Goal: Information Seeking & Learning: Learn about a topic

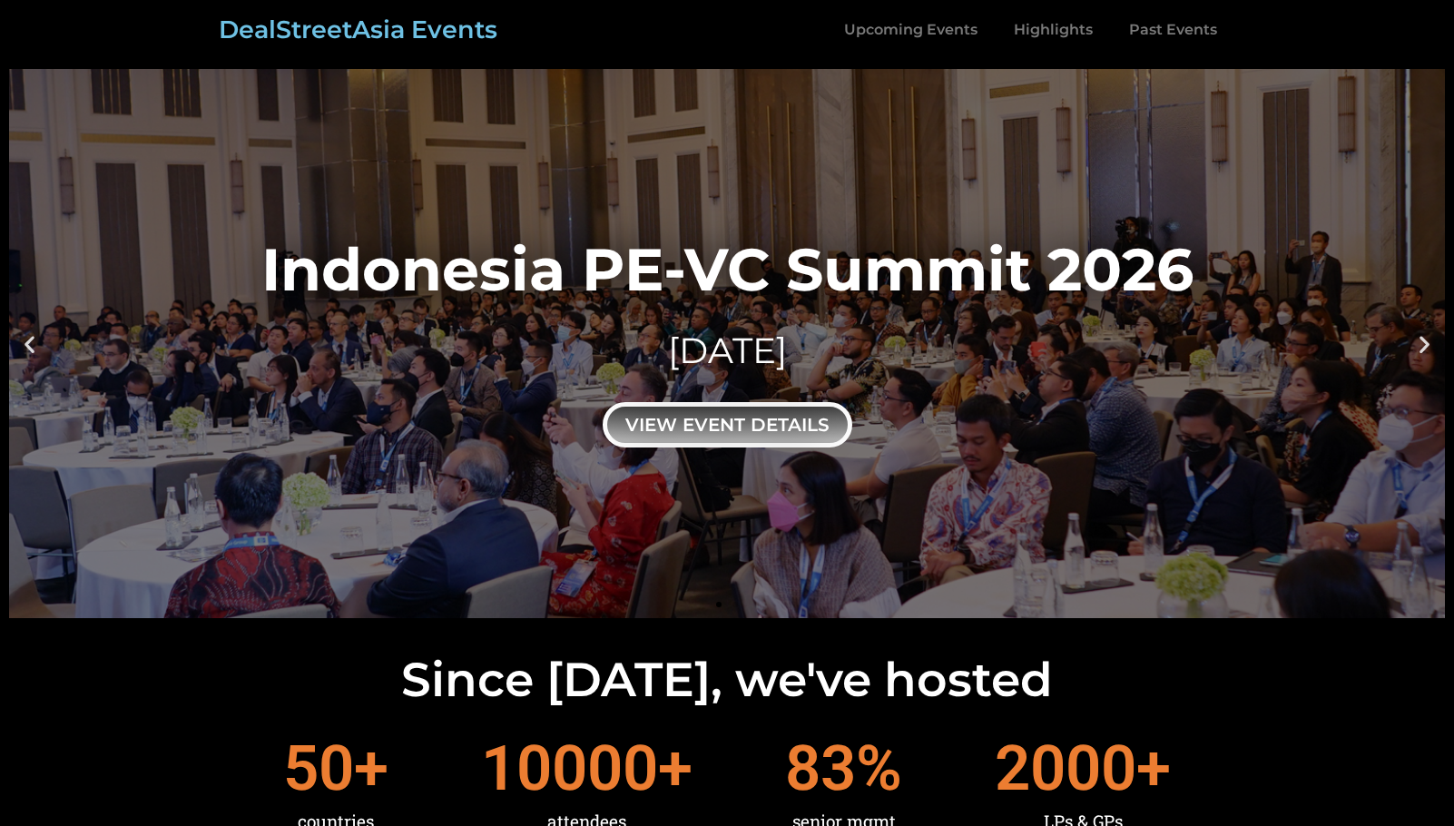
click at [688, 427] on div "view event details" at bounding box center [728, 424] width 250 height 45
drag, startPoint x: 733, startPoint y: 425, endPoint x: 684, endPoint y: 424, distance: 49.0
click at [684, 424] on div "view event details" at bounding box center [728, 424] width 250 height 45
